Goal: Task Accomplishment & Management: Manage account settings

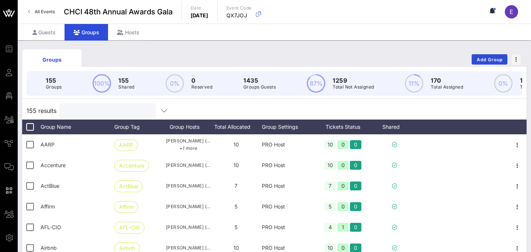
click at [102, 111] on input "text" at bounding box center [107, 111] width 86 height 10
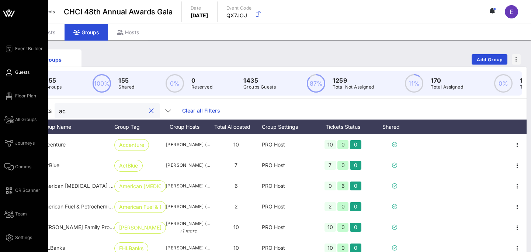
type input "ac"
click at [7, 76] on link "Guests" at bounding box center [16, 72] width 25 height 9
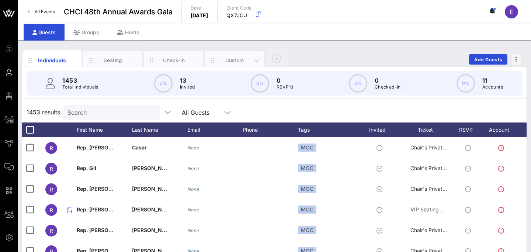
click at [225, 65] on div "Custom" at bounding box center [234, 60] width 59 height 18
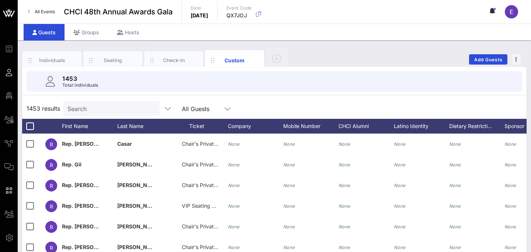
click at [92, 113] on input "Search" at bounding box center [111, 109] width 86 height 10
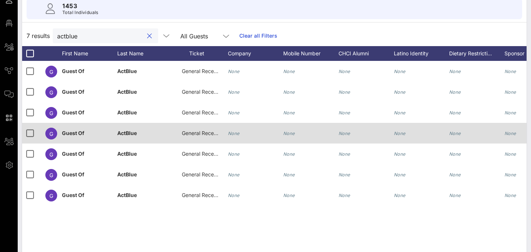
scroll to position [68, 0]
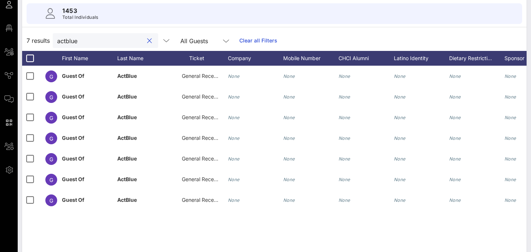
type input "actblue"
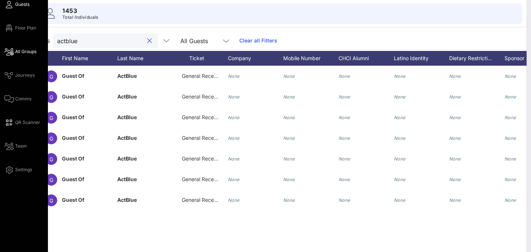
click at [9, 52] on icon at bounding box center [8, 51] width 9 height 1
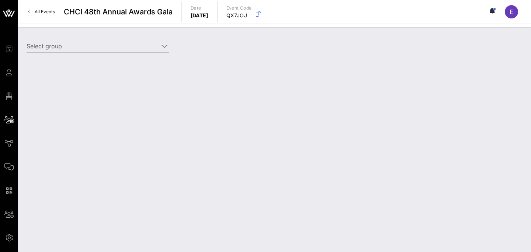
click at [81, 43] on input "Select group" at bounding box center [93, 46] width 132 height 12
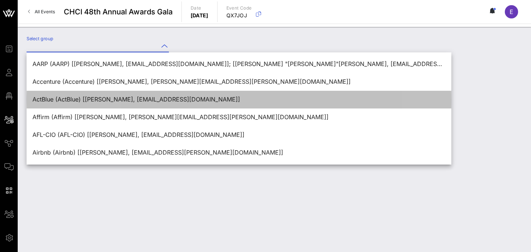
click at [65, 103] on div "ActBlue (ActBlue) [[PERSON_NAME], [EMAIL_ADDRESS][DOMAIN_NAME]]" at bounding box center [238, 99] width 413 height 7
type input "ActBlue (ActBlue) [[PERSON_NAME], [EMAIL_ADDRESS][DOMAIN_NAME]]"
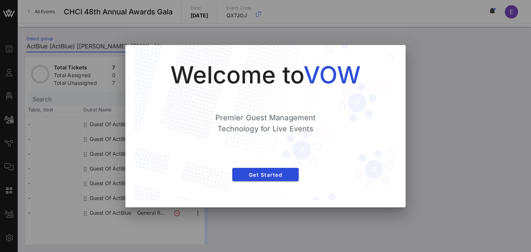
click at [270, 181] on div "Welcome to VOW Premier Guest Management Technology for Live Events Get Started" at bounding box center [265, 122] width 233 height 125
click at [277, 170] on button "Get Started" at bounding box center [265, 174] width 66 height 13
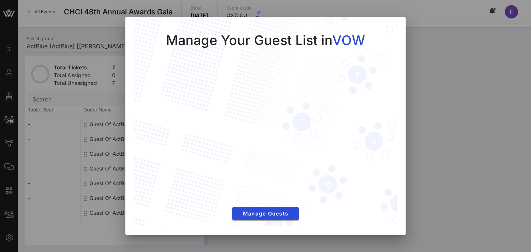
click at [434, 86] on div at bounding box center [265, 126] width 531 height 252
click at [80, 72] on div at bounding box center [265, 126] width 531 height 252
click at [273, 216] on span "Manage Guests" at bounding box center [265, 213] width 55 height 6
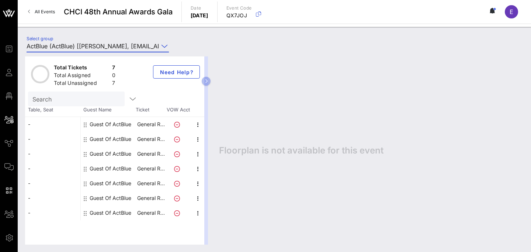
scroll to position [0, 49]
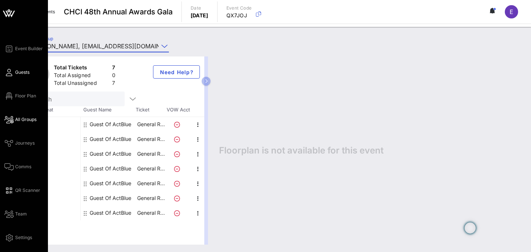
click at [21, 73] on span "Guests" at bounding box center [22, 72] width 14 height 7
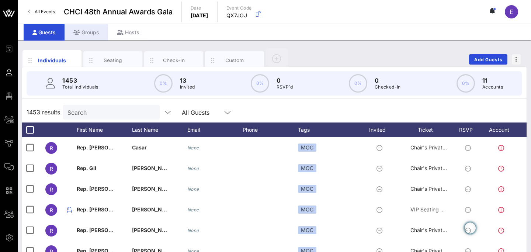
click at [91, 31] on div "Groups" at bounding box center [87, 32] width 44 height 17
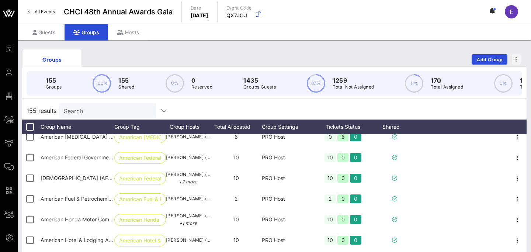
scroll to position [281, 0]
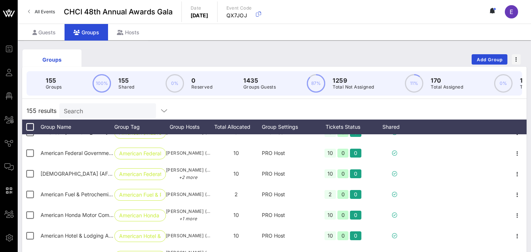
click at [107, 113] on input "Search" at bounding box center [107, 111] width 86 height 10
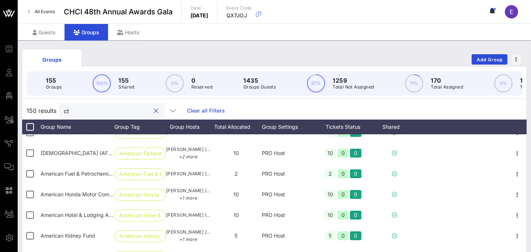
scroll to position [68, 0]
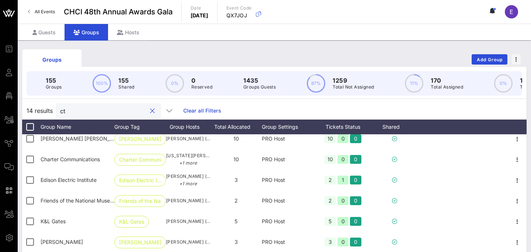
type input "c"
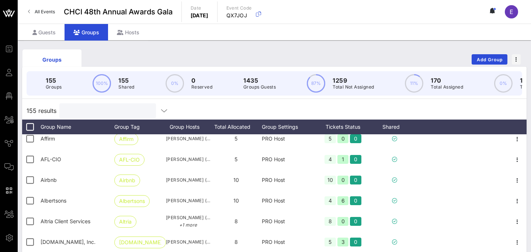
type input "a"
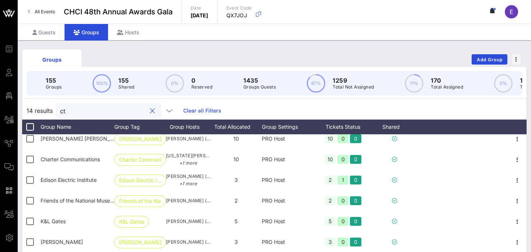
type input "c"
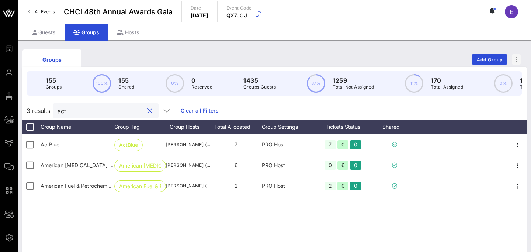
scroll to position [0, 0]
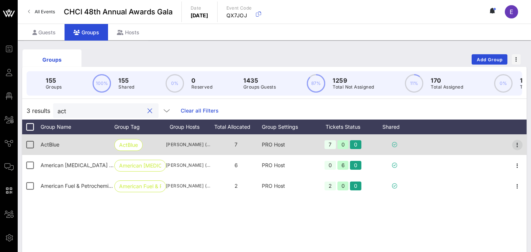
type input "act"
click at [518, 146] on icon "button" at bounding box center [517, 145] width 9 height 9
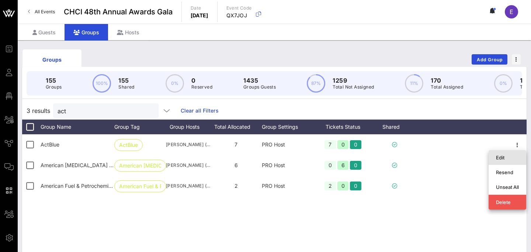
click at [500, 157] on div "Edit" at bounding box center [507, 158] width 23 height 6
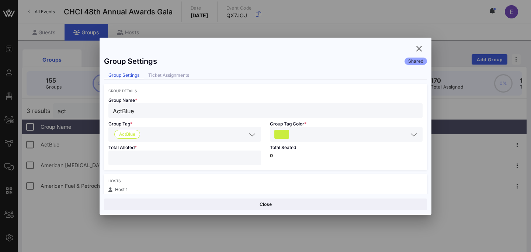
scroll to position [40, 0]
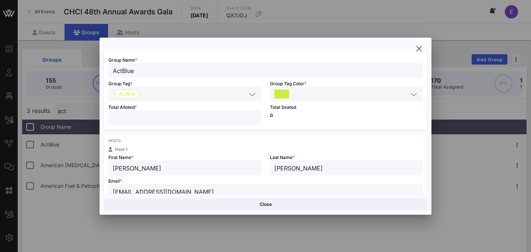
click at [253, 117] on input "*" at bounding box center [185, 118] width 144 height 10
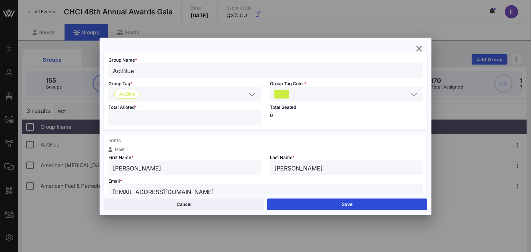
type input "**"
click at [253, 117] on input "**" at bounding box center [185, 118] width 144 height 10
click at [328, 131] on div "Group Details Group Name * ActBlue Group Tag * ActBlue Group Tag Color * Total …" at bounding box center [265, 209] width 323 height 331
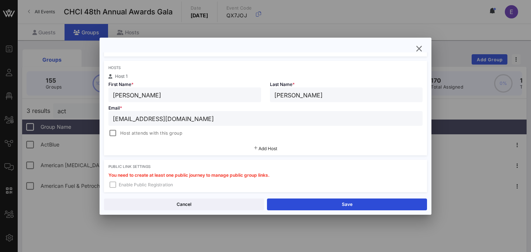
scroll to position [128, 0]
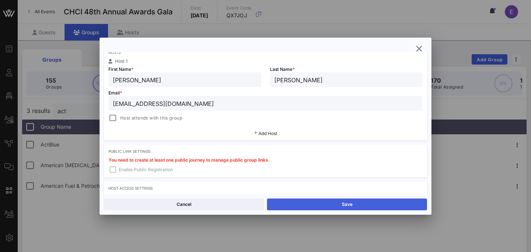
click at [331, 203] on button "Save" at bounding box center [347, 204] width 160 height 12
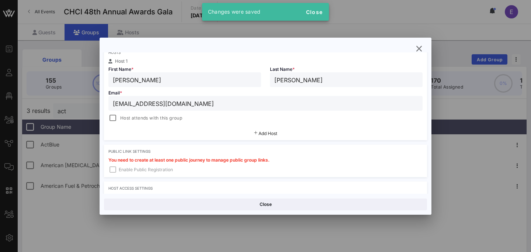
click at [9, 77] on div at bounding box center [265, 126] width 531 height 252
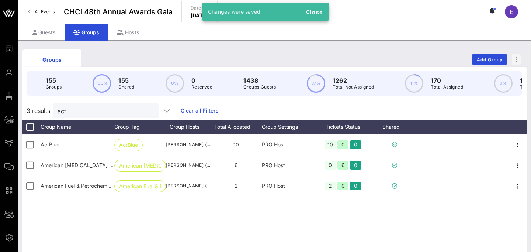
click at [9, 77] on div "Event Builder Guests Floor Plan All Groups Journeys Comms QR Scanner Team Setti…" at bounding box center [10, 143] width 13 height 198
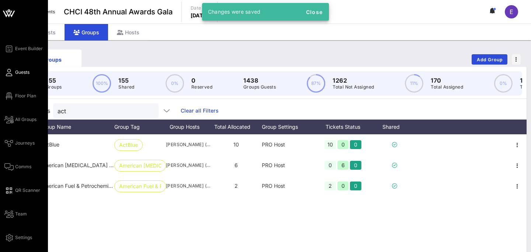
click at [16, 73] on span "Guests" at bounding box center [22, 72] width 14 height 7
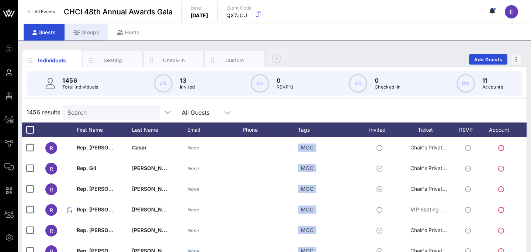
click at [90, 36] on div "Groups" at bounding box center [87, 32] width 44 height 17
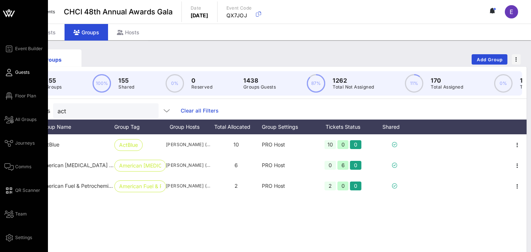
click at [13, 71] on link "Guests" at bounding box center [16, 72] width 25 height 9
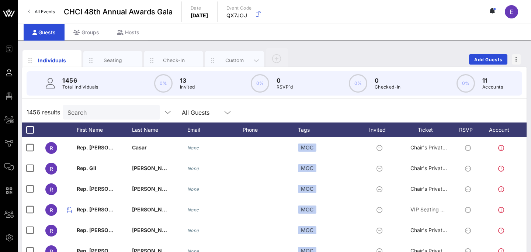
click at [221, 58] on div "Custom" at bounding box center [234, 60] width 33 height 7
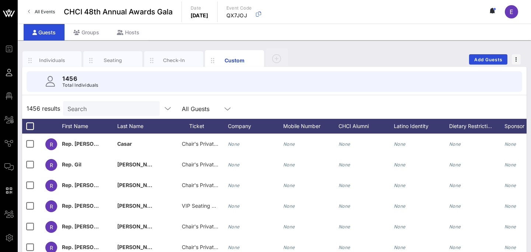
click at [95, 111] on input "Search" at bounding box center [111, 109] width 86 height 10
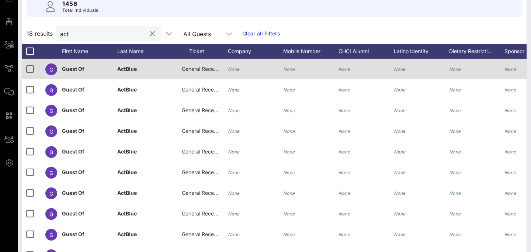
type input "act"
click at [124, 67] on span "ActBlue" at bounding box center [127, 69] width 20 height 6
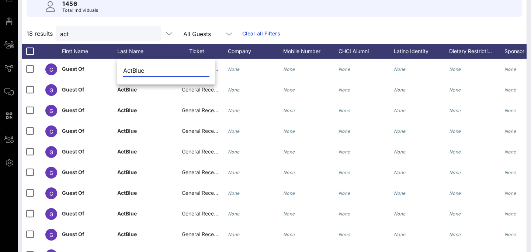
click at [339, 21] on div "1456 Total Individuals 18 results act All Guests Clear all Filters First Name L…" at bounding box center [274, 136] width 505 height 288
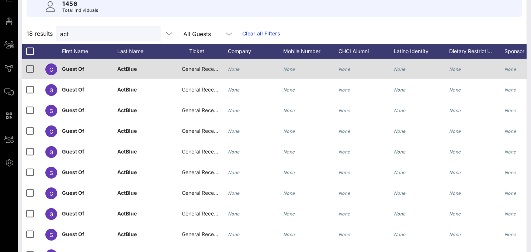
click at [197, 66] on span "General Reception" at bounding box center [204, 69] width 44 height 6
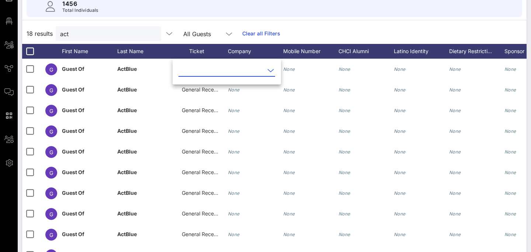
click at [212, 72] on input "text" at bounding box center [222, 71] width 86 height 12
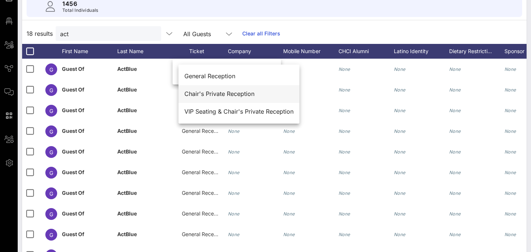
click at [219, 93] on div "Chair's Private Reception" at bounding box center [238, 93] width 109 height 7
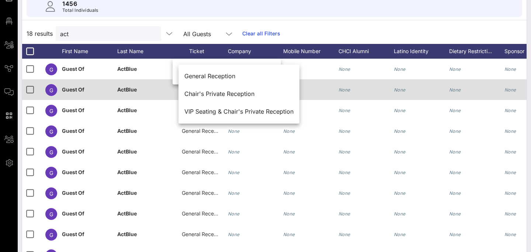
click at [201, 90] on span "General Reception" at bounding box center [204, 89] width 44 height 6
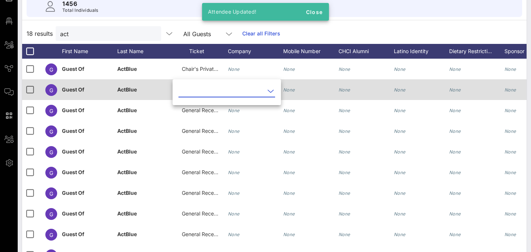
click at [201, 90] on input "text" at bounding box center [222, 91] width 86 height 12
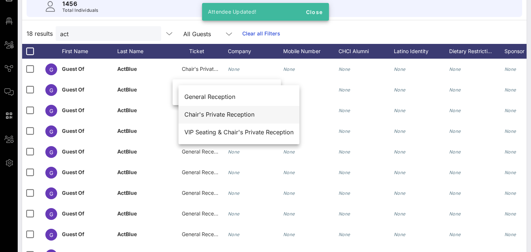
click at [211, 117] on div "Chair's Private Reception" at bounding box center [238, 114] width 109 height 7
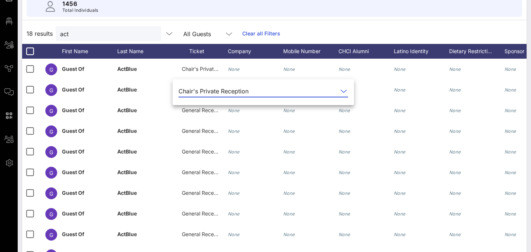
click at [407, 34] on div "18 results act All Guests Clear all Filters" at bounding box center [274, 33] width 505 height 21
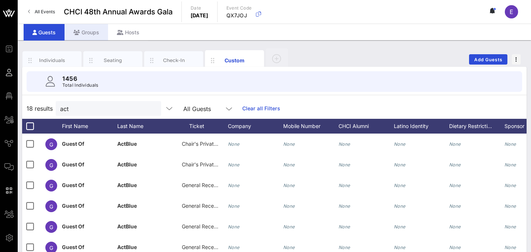
click at [90, 34] on div "Groups" at bounding box center [87, 32] width 44 height 17
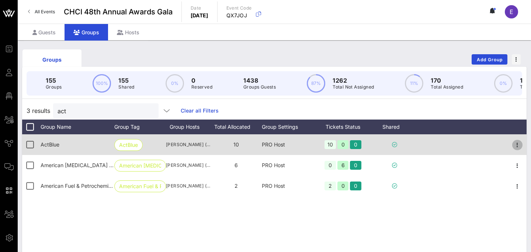
click at [520, 145] on icon "button" at bounding box center [517, 145] width 9 height 9
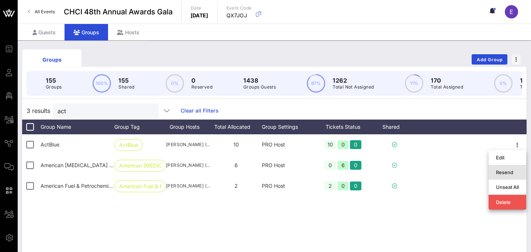
click at [505, 173] on div "Resend" at bounding box center [507, 172] width 23 height 6
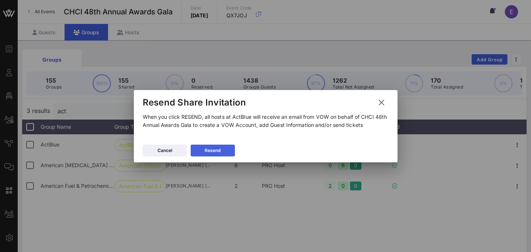
click at [215, 148] on div "Resend" at bounding box center [213, 150] width 16 height 7
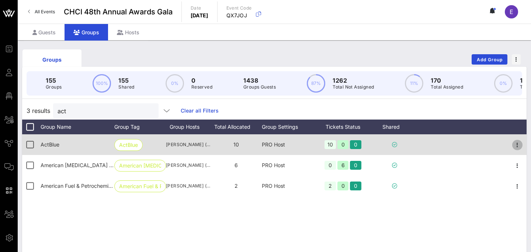
click at [516, 147] on icon "button" at bounding box center [517, 145] width 9 height 9
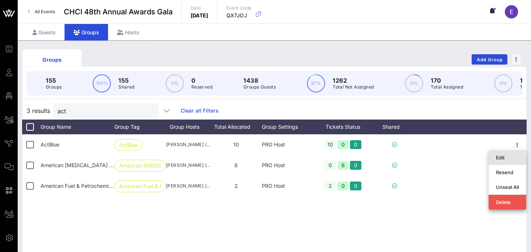
click at [500, 155] on div "Edit" at bounding box center [507, 158] width 23 height 6
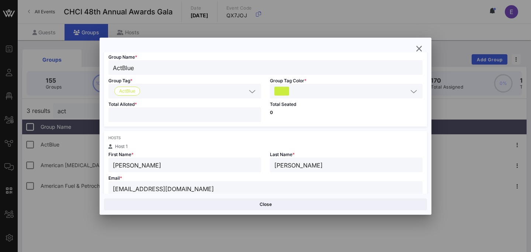
scroll to position [46, 0]
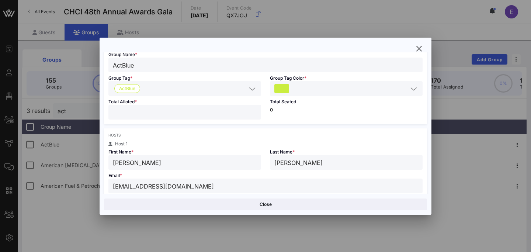
click at [184, 110] on input "**" at bounding box center [185, 112] width 144 height 10
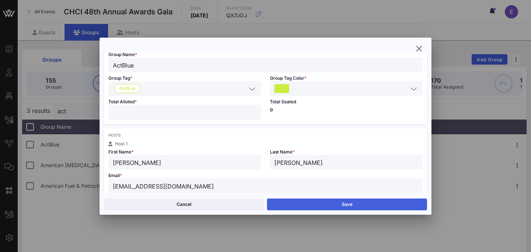
type input "**"
click at [332, 206] on button "Save" at bounding box center [347, 204] width 160 height 12
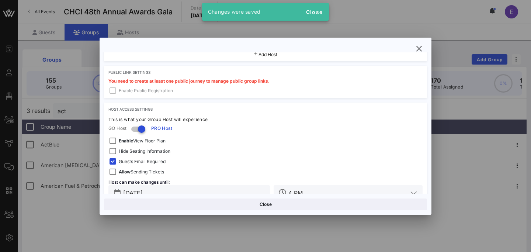
scroll to position [225, 0]
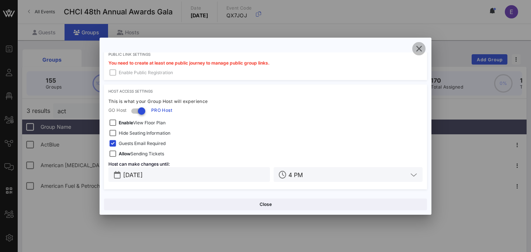
click at [421, 49] on icon "button" at bounding box center [419, 48] width 9 height 9
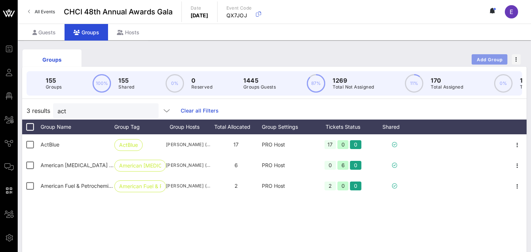
click at [486, 57] on span "Add Group" at bounding box center [490, 60] width 27 height 6
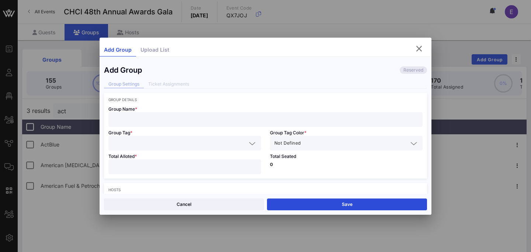
scroll to position [59, 0]
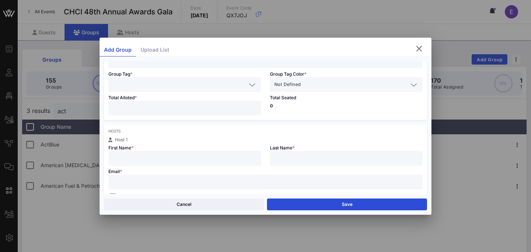
click at [195, 156] on input "text" at bounding box center [185, 158] width 144 height 10
paste input "N/A"
type input "N/A"
click at [148, 153] on input "N/A" at bounding box center [185, 158] width 144 height 10
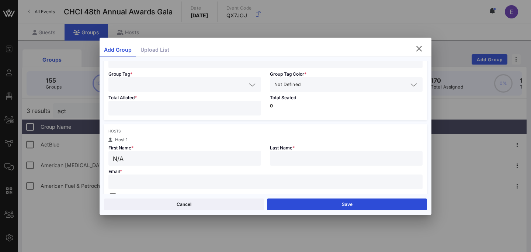
click at [148, 153] on input "N/A" at bounding box center [185, 158] width 144 height 10
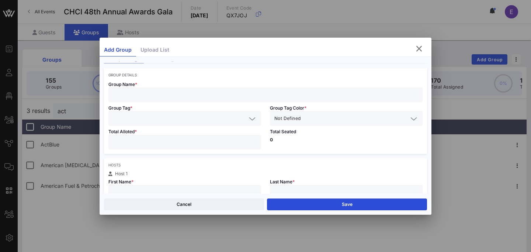
scroll to position [20, 0]
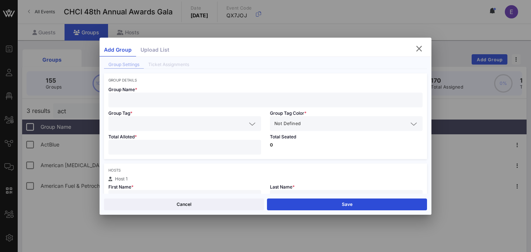
click at [161, 99] on input "text" at bounding box center [265, 100] width 305 height 10
paste input "Pfizer"
type input "Pfizer"
click at [149, 123] on input "text" at bounding box center [180, 124] width 134 height 10
paste input "Pfizer"
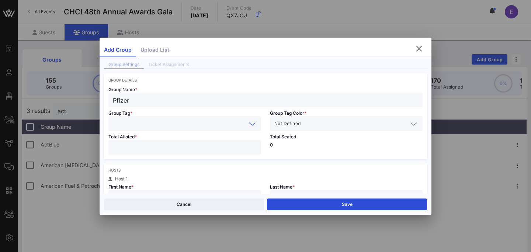
type input "Pfizer"
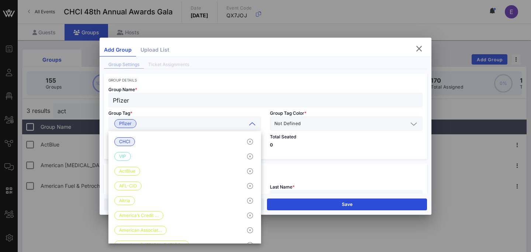
click at [318, 142] on div "Total Seated 0" at bounding box center [347, 145] width 162 height 28
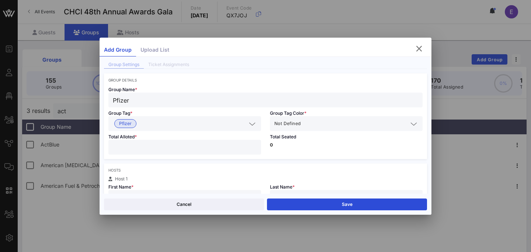
click at [320, 124] on input "text" at bounding box center [355, 124] width 106 height 10
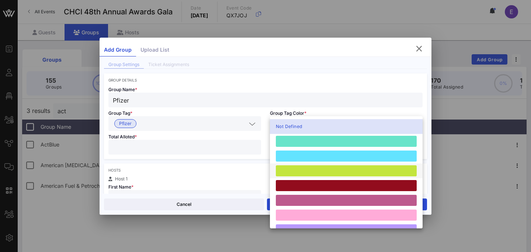
click at [303, 170] on div at bounding box center [346, 170] width 141 height 11
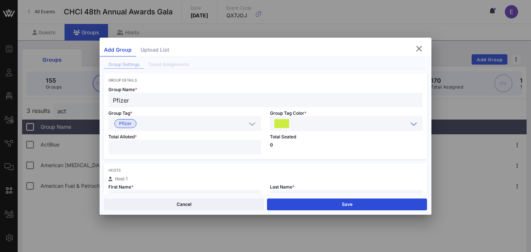
click at [187, 147] on input "number" at bounding box center [185, 147] width 144 height 10
type input "**"
click at [326, 152] on div "Total Seated 0" at bounding box center [347, 145] width 162 height 28
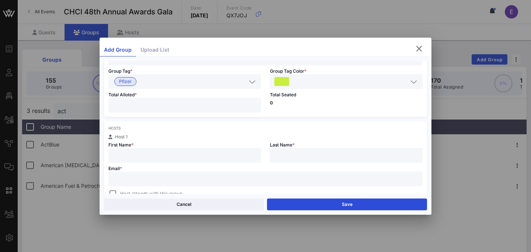
scroll to position [68, 0]
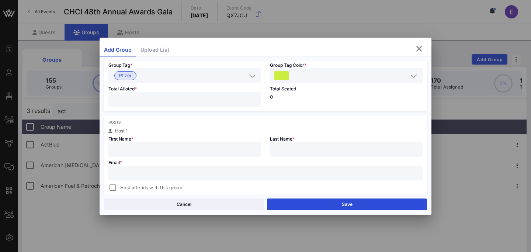
click at [205, 144] on div at bounding box center [185, 149] width 144 height 15
paste input "[PERSON_NAME]"
click at [148, 150] on input "[PERSON_NAME]" at bounding box center [185, 150] width 144 height 10
type input "[PERSON_NAME]"
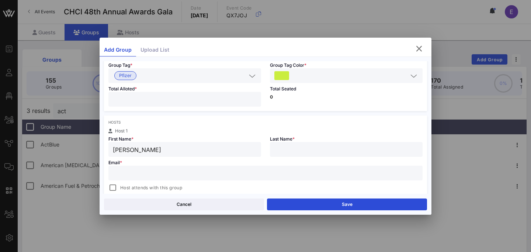
paste input "[PERSON_NAME]"
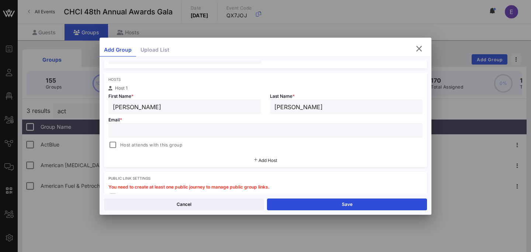
type input "[PERSON_NAME]"
click at [232, 131] on input "text" at bounding box center [265, 130] width 305 height 10
paste input "[EMAIL_ADDRESS][PERSON_NAME][DOMAIN_NAME]"
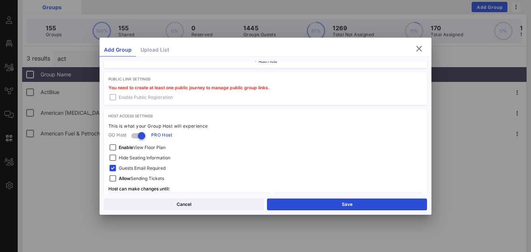
scroll to position [216, 0]
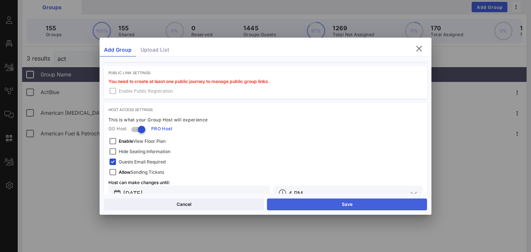
type input "[EMAIL_ADDRESS][PERSON_NAME][DOMAIN_NAME]"
click at [334, 205] on button "Save" at bounding box center [347, 204] width 160 height 12
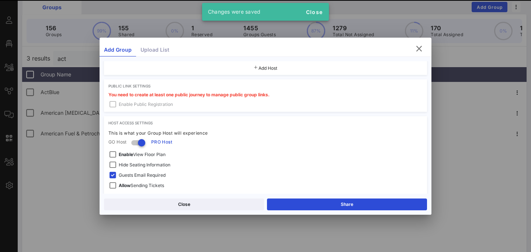
scroll to position [229, 0]
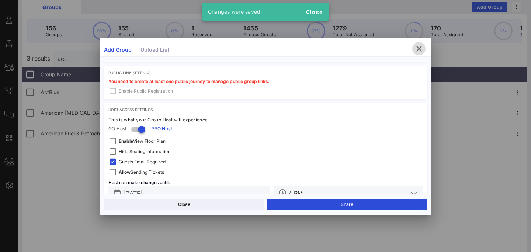
click at [419, 49] on icon "button" at bounding box center [419, 48] width 9 height 9
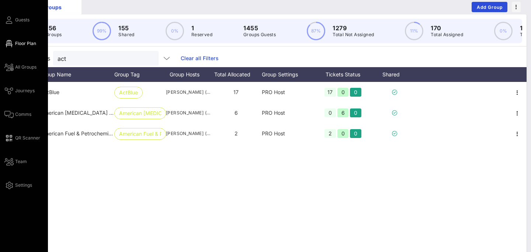
click at [13, 43] on link "Floor Plan" at bounding box center [20, 43] width 32 height 9
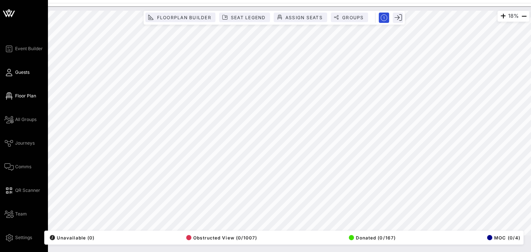
click at [18, 69] on span "Guests" at bounding box center [22, 72] width 14 height 7
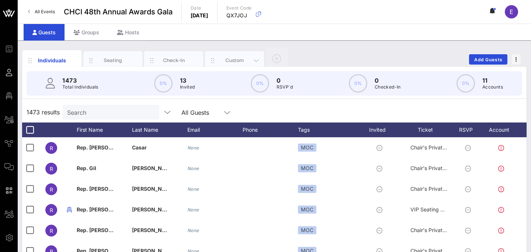
click at [238, 58] on div "Custom" at bounding box center [234, 60] width 33 height 7
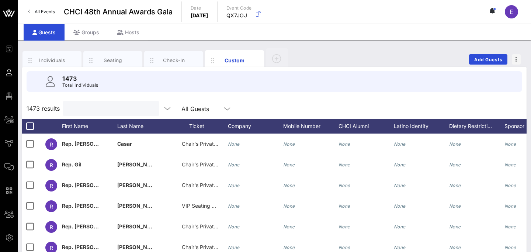
click at [104, 110] on input "text" at bounding box center [110, 109] width 86 height 10
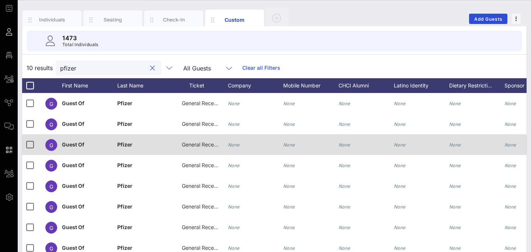
scroll to position [110, 0]
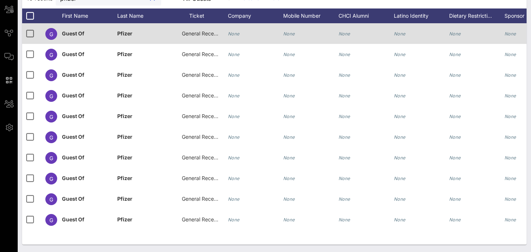
type input "pfizer"
click at [196, 31] on span "General Reception" at bounding box center [204, 33] width 44 height 6
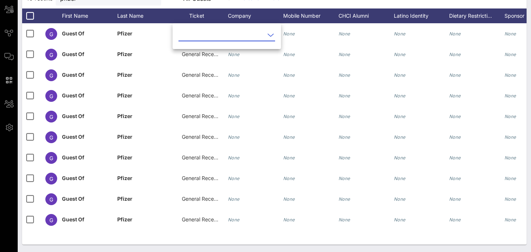
click at [208, 40] on input "text" at bounding box center [222, 35] width 86 height 12
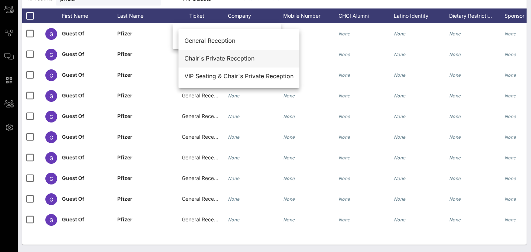
click at [212, 55] on div "Chair's Private Reception" at bounding box center [238, 58] width 109 height 7
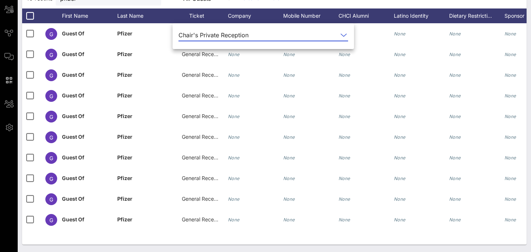
click at [276, 239] on div "G Guest Of Pfizer Chair's Private Reception None None None None None None G Gue…" at bounding box center [274, 133] width 505 height 221
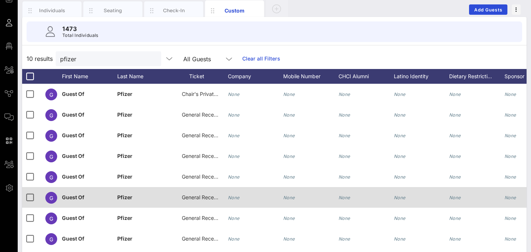
scroll to position [40, 0]
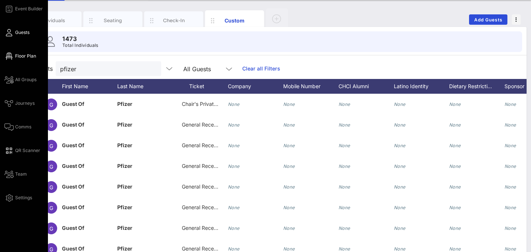
click at [11, 56] on icon at bounding box center [8, 56] width 9 height 1
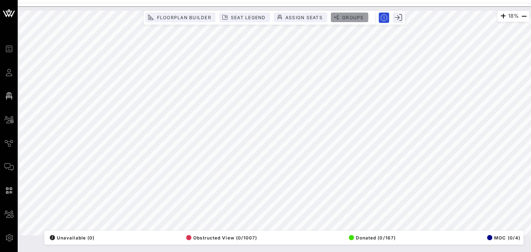
click at [349, 16] on span "Groups" at bounding box center [353, 18] width 22 height 6
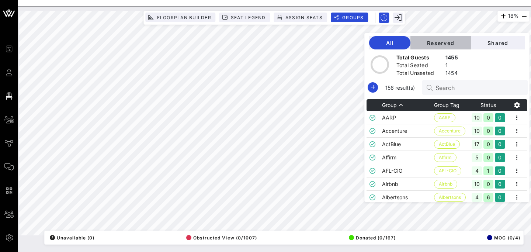
click at [449, 40] on span "Reserved" at bounding box center [440, 43] width 49 height 6
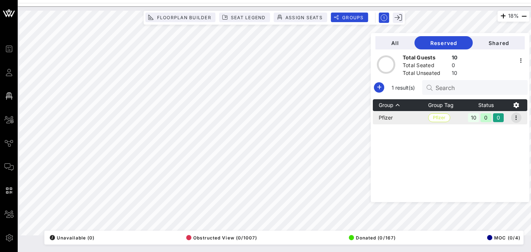
click at [520, 118] on icon "button" at bounding box center [516, 117] width 9 height 9
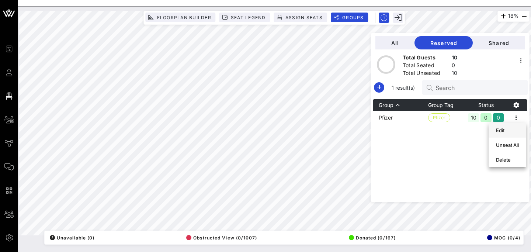
click at [505, 132] on div "Edit" at bounding box center [507, 130] width 23 height 6
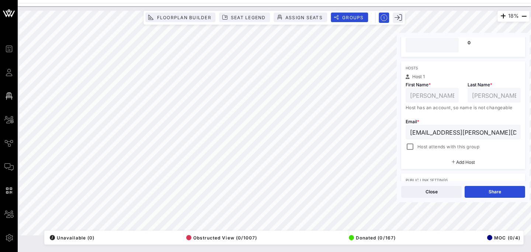
scroll to position [208, 0]
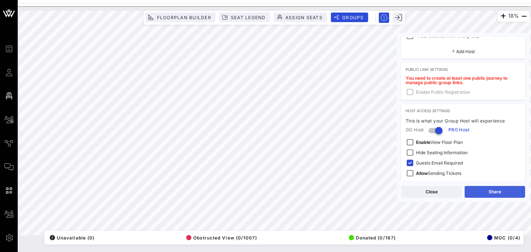
click at [485, 190] on button "Share" at bounding box center [495, 192] width 60 height 12
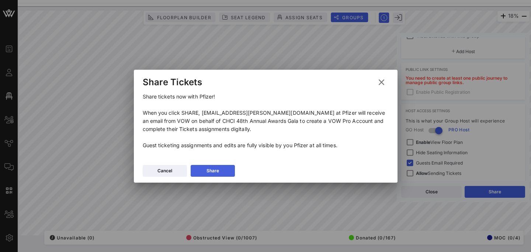
click at [219, 170] on button "Share" at bounding box center [213, 171] width 44 height 12
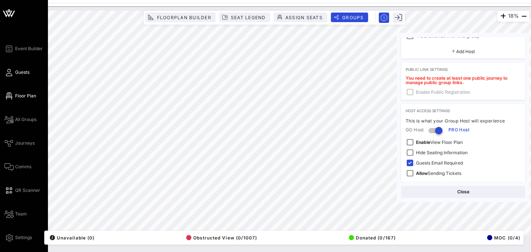
click at [13, 72] on link "Guests" at bounding box center [16, 72] width 25 height 9
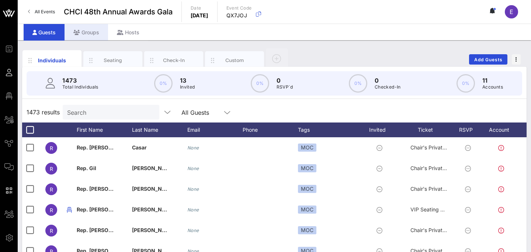
click at [89, 32] on div "Groups" at bounding box center [87, 32] width 44 height 17
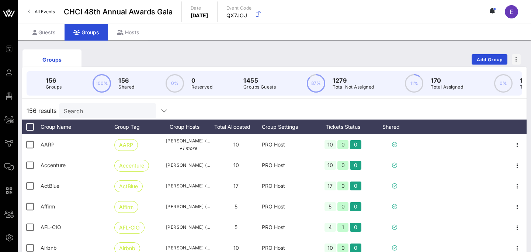
click at [104, 109] on input "Search" at bounding box center [107, 111] width 86 height 10
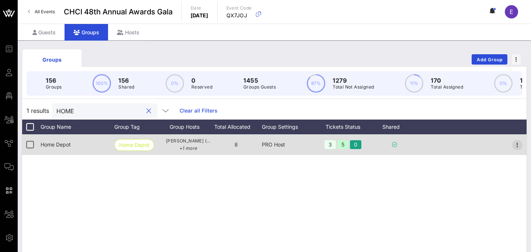
type input "HOME"
click at [513, 146] on span "button" at bounding box center [517, 145] width 10 height 9
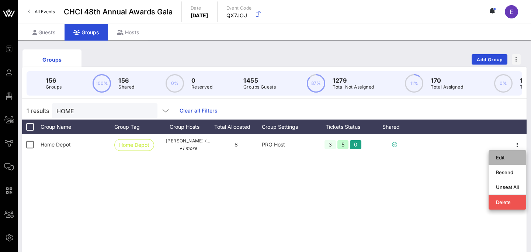
click at [501, 156] on div "Edit" at bounding box center [507, 158] width 23 height 6
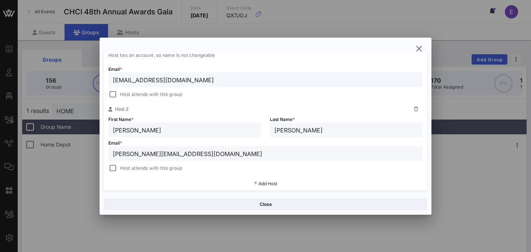
scroll to position [172, 0]
